Goal: Task Accomplishment & Management: Use online tool/utility

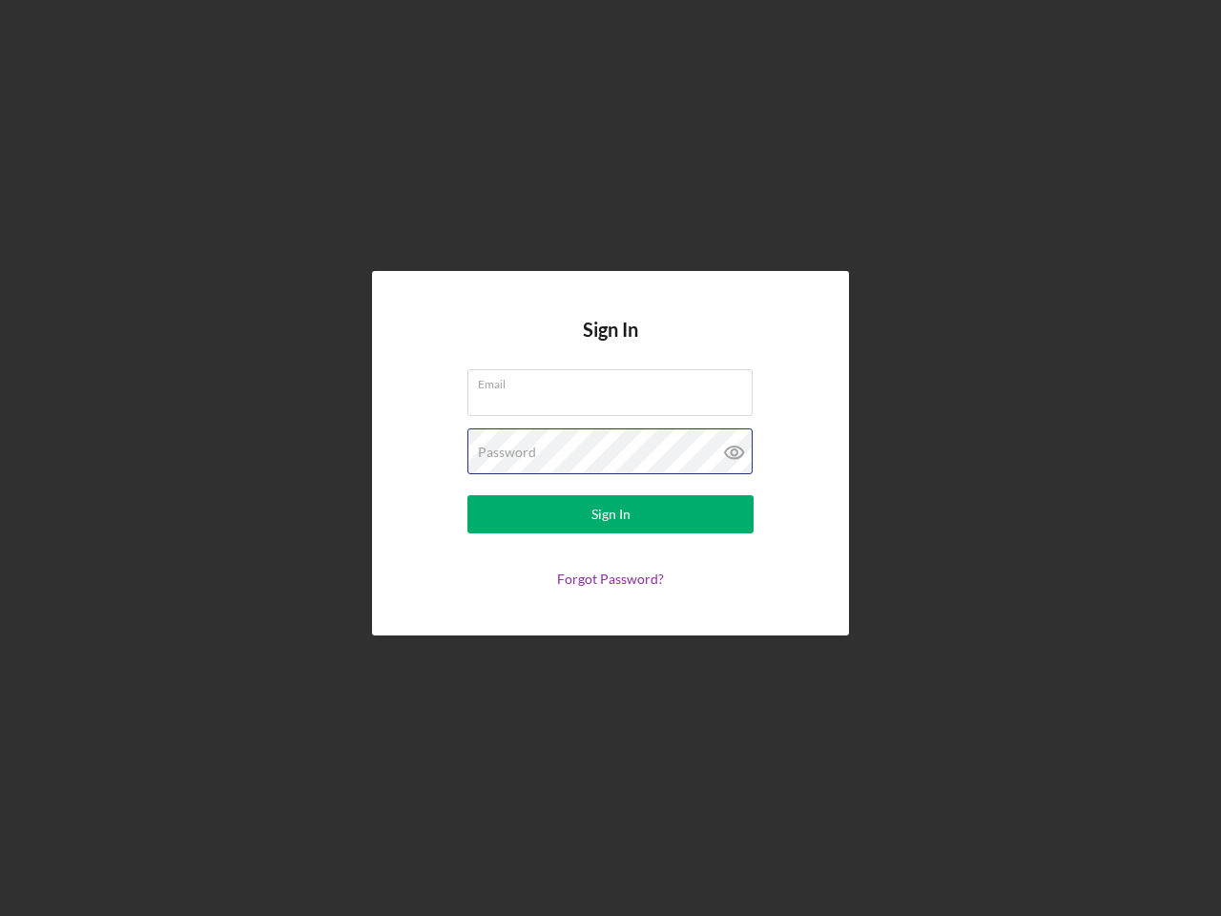
click at [610, 458] on div "Password" at bounding box center [610, 452] width 286 height 48
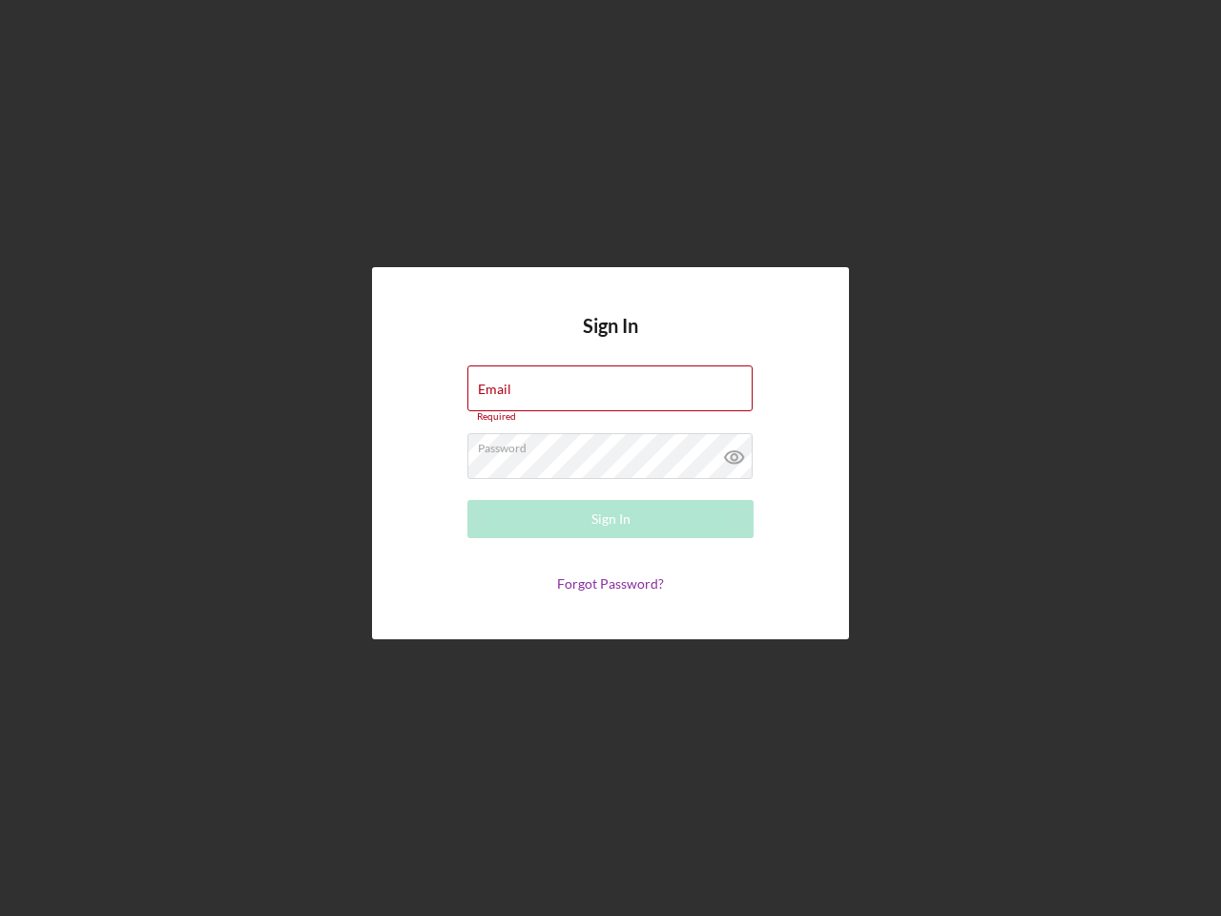
click at [735, 452] on icon at bounding box center [735, 457] width 48 height 48
